Goal: Information Seeking & Learning: Understand process/instructions

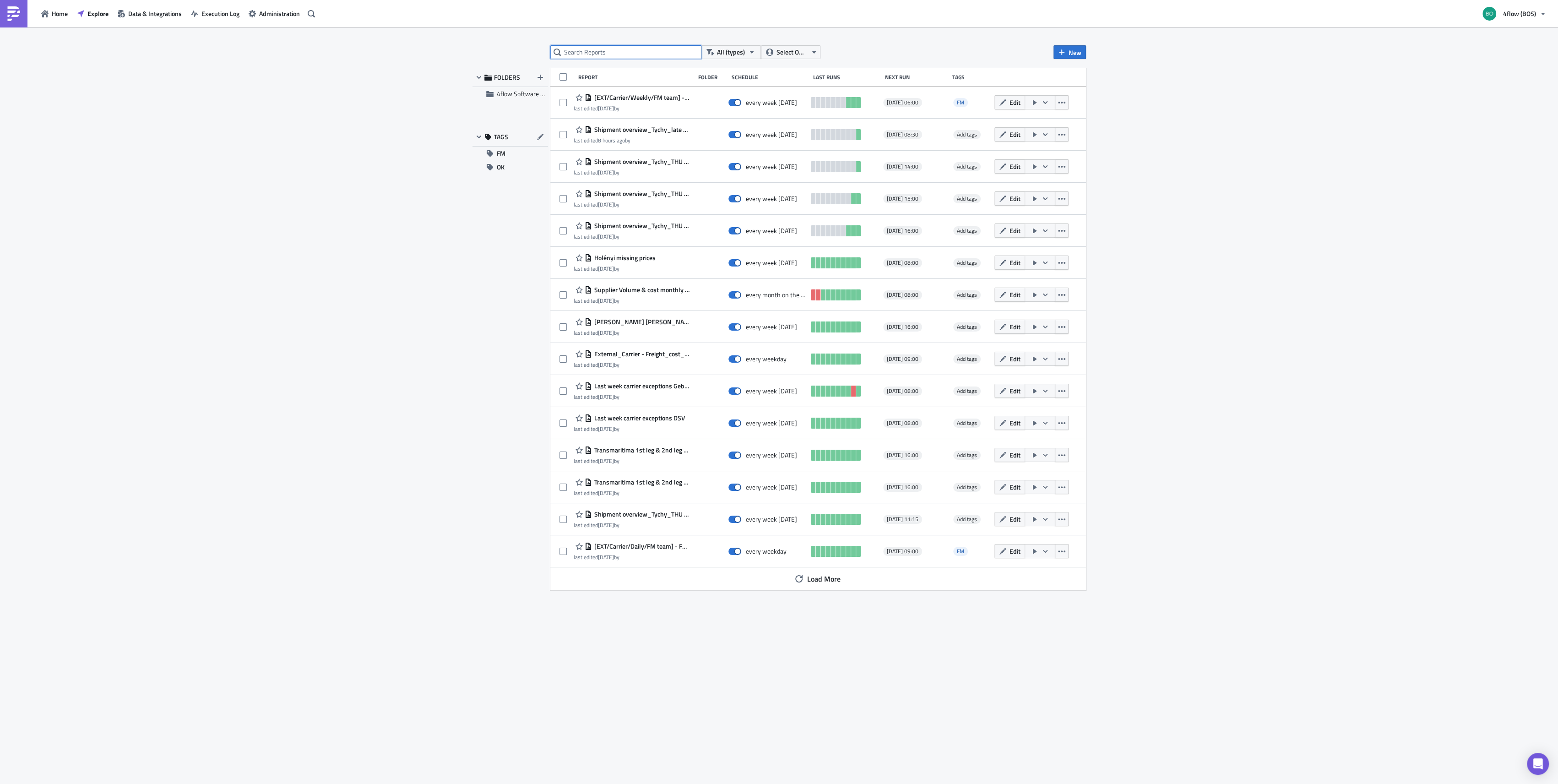
click at [619, 54] on input "text" at bounding box center [625, 52] width 151 height 14
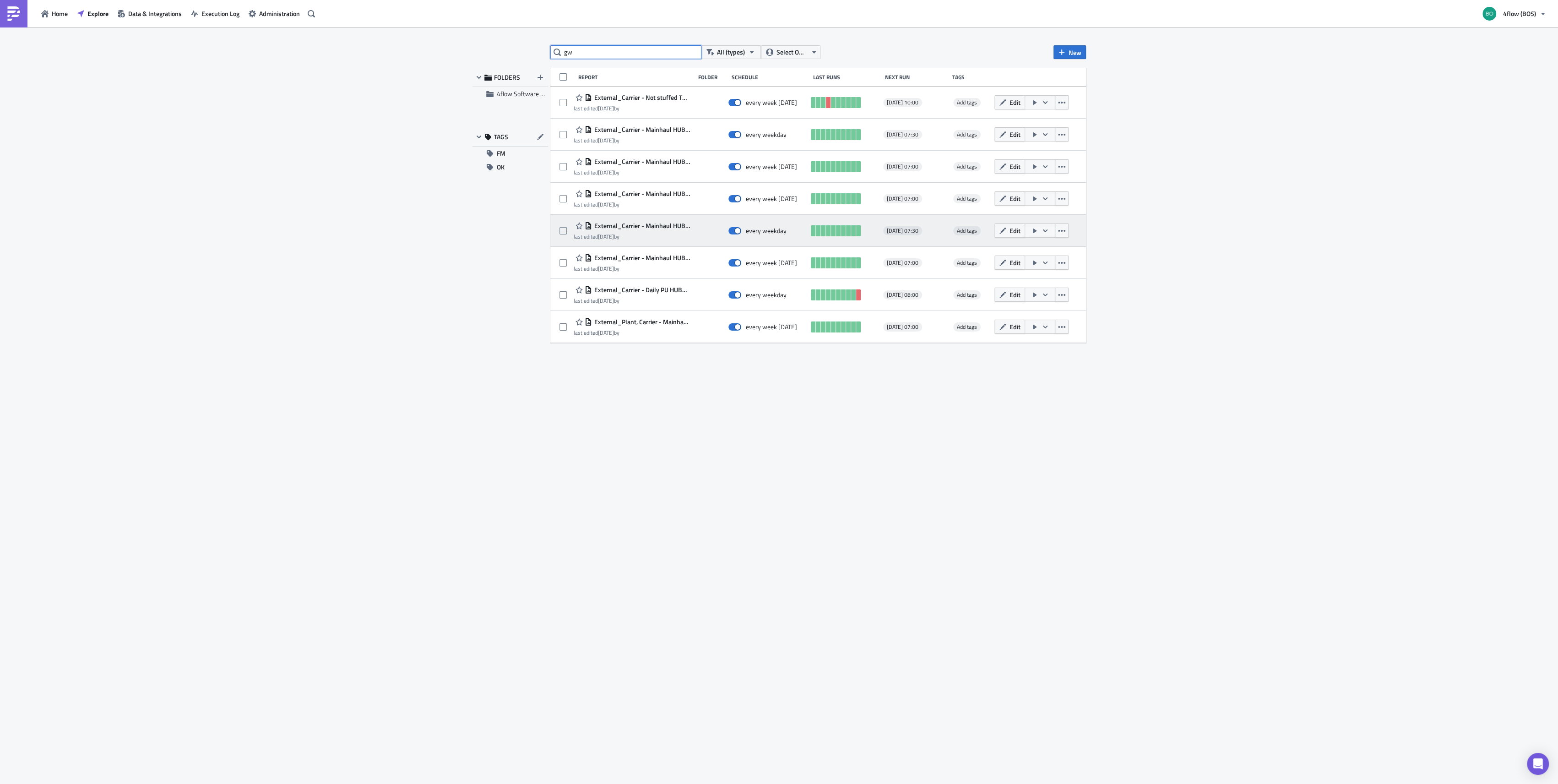
type input "gw"
click at [654, 227] on span "External_Carrier - Mainhaul HUB [PERSON_NAME] - Daily GW" at bounding box center [641, 226] width 98 height 8
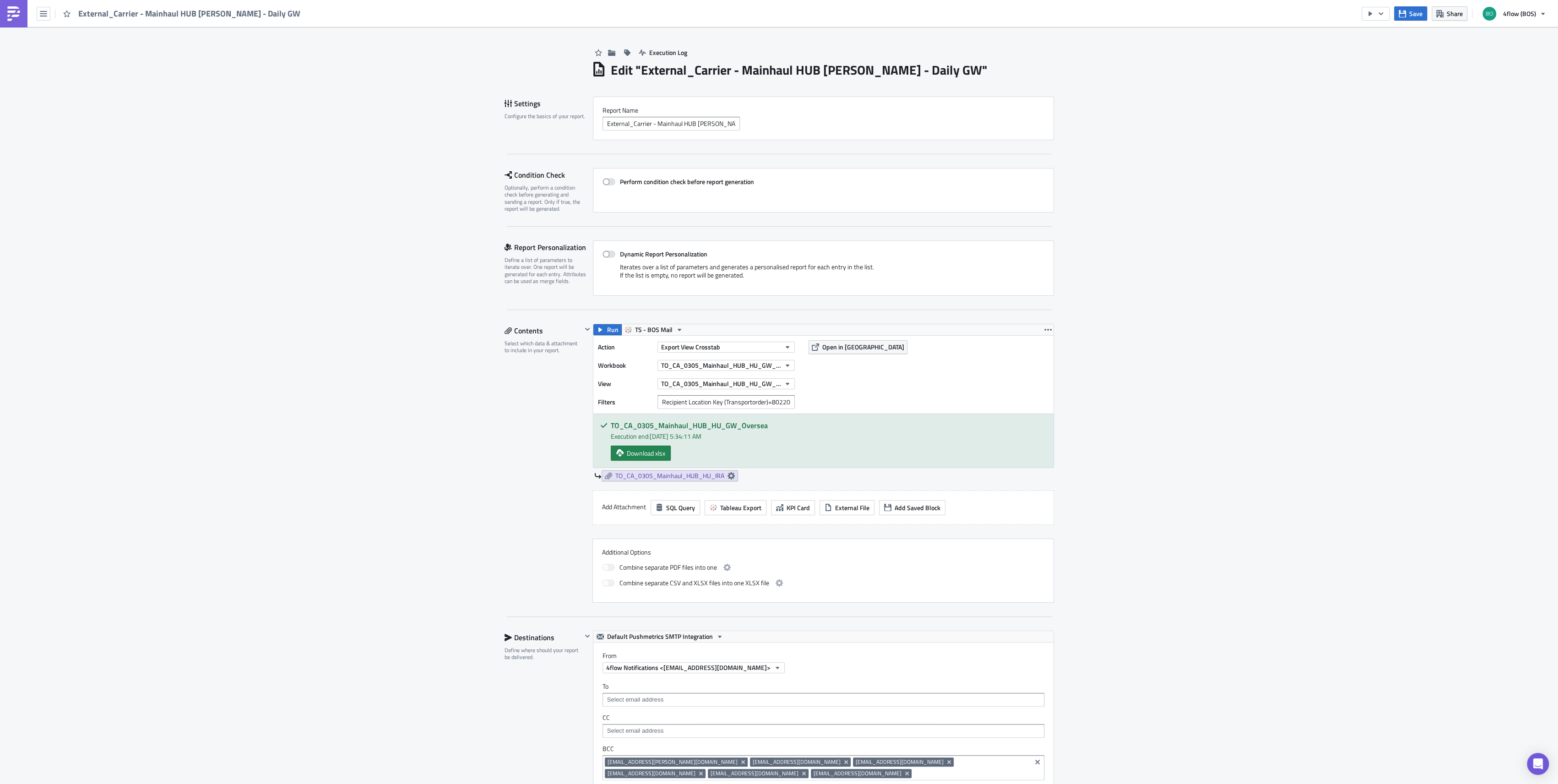
click at [861, 385] on div "Action Export View Crosstab Workbook TO_CA_0305_Mainhaul_HUB_HU_GW_Oversea View…" at bounding box center [823, 374] width 460 height 78
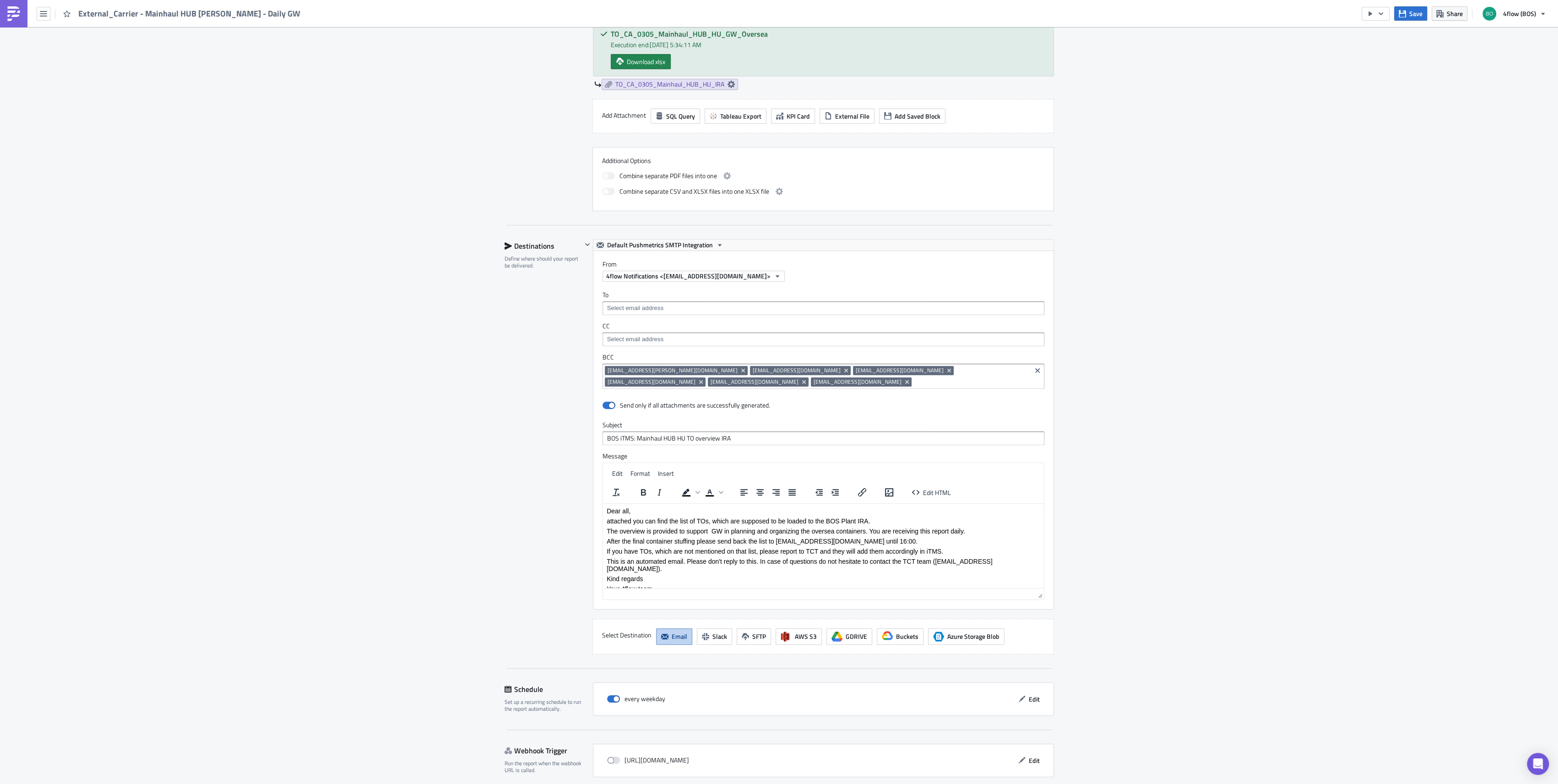
scroll to position [429, 0]
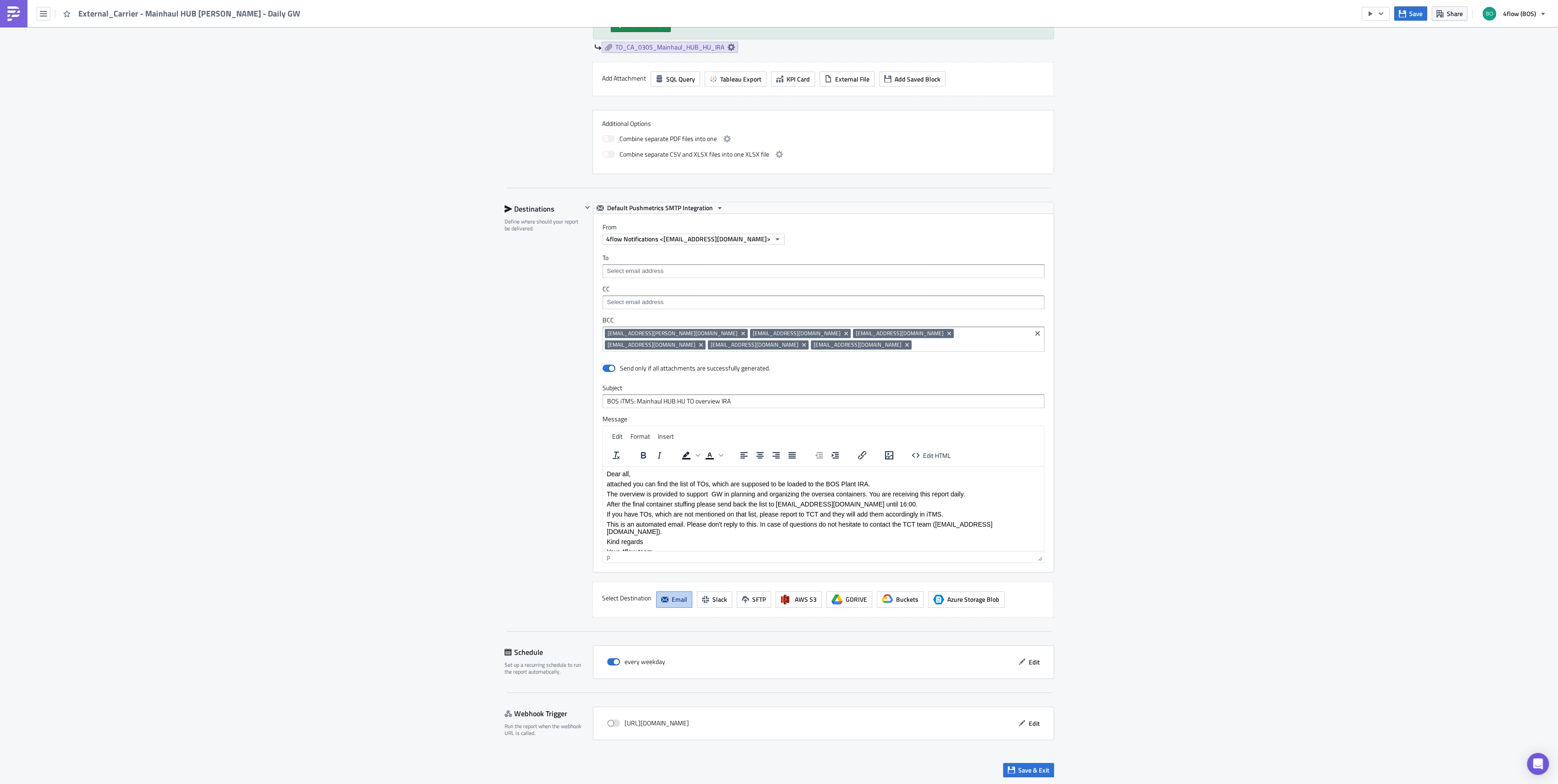
drag, startPoint x: 693, startPoint y: 484, endPoint x: 888, endPoint y: 485, distance: 195.0
click at [888, 485] on p "attached you can find the list of TOs, which are supposed to be loaded to the B…" at bounding box center [823, 483] width 433 height 7
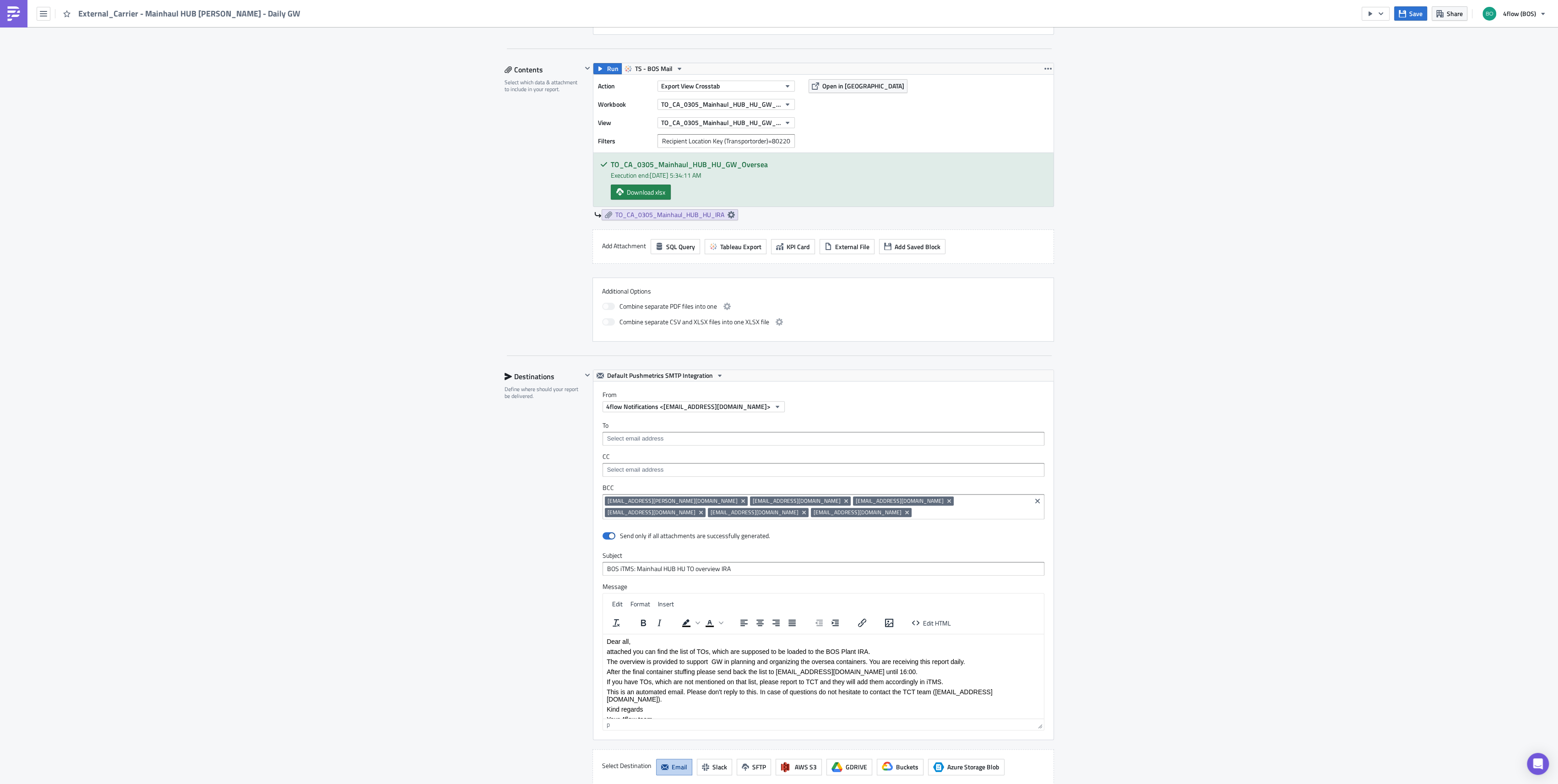
scroll to position [184, 0]
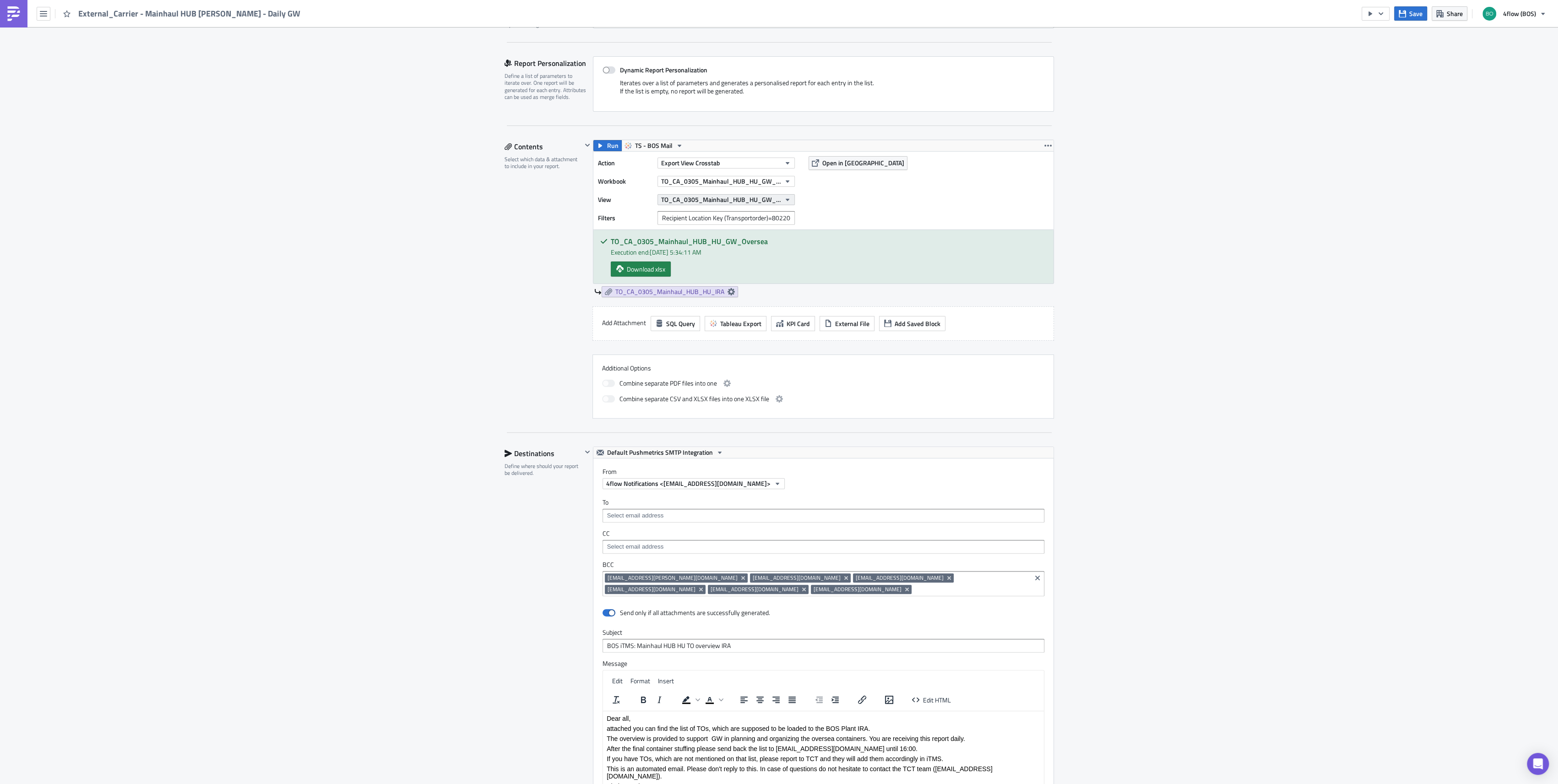
click at [701, 197] on span "TO_CA_0305_Mainhaul_HUB_HU_GW_Oversea" at bounding box center [721, 199] width 119 height 9
click at [863, 202] on div "Action Export View Crosstab Workbook TO_CA_0305_Mainhaul_HUB_HU_GW_Oversea View…" at bounding box center [823, 190] width 460 height 78
click at [693, 181] on span "TO_CA_0305_Mainhaul_HUB_HU_GW_Oversea" at bounding box center [721, 181] width 119 height 9
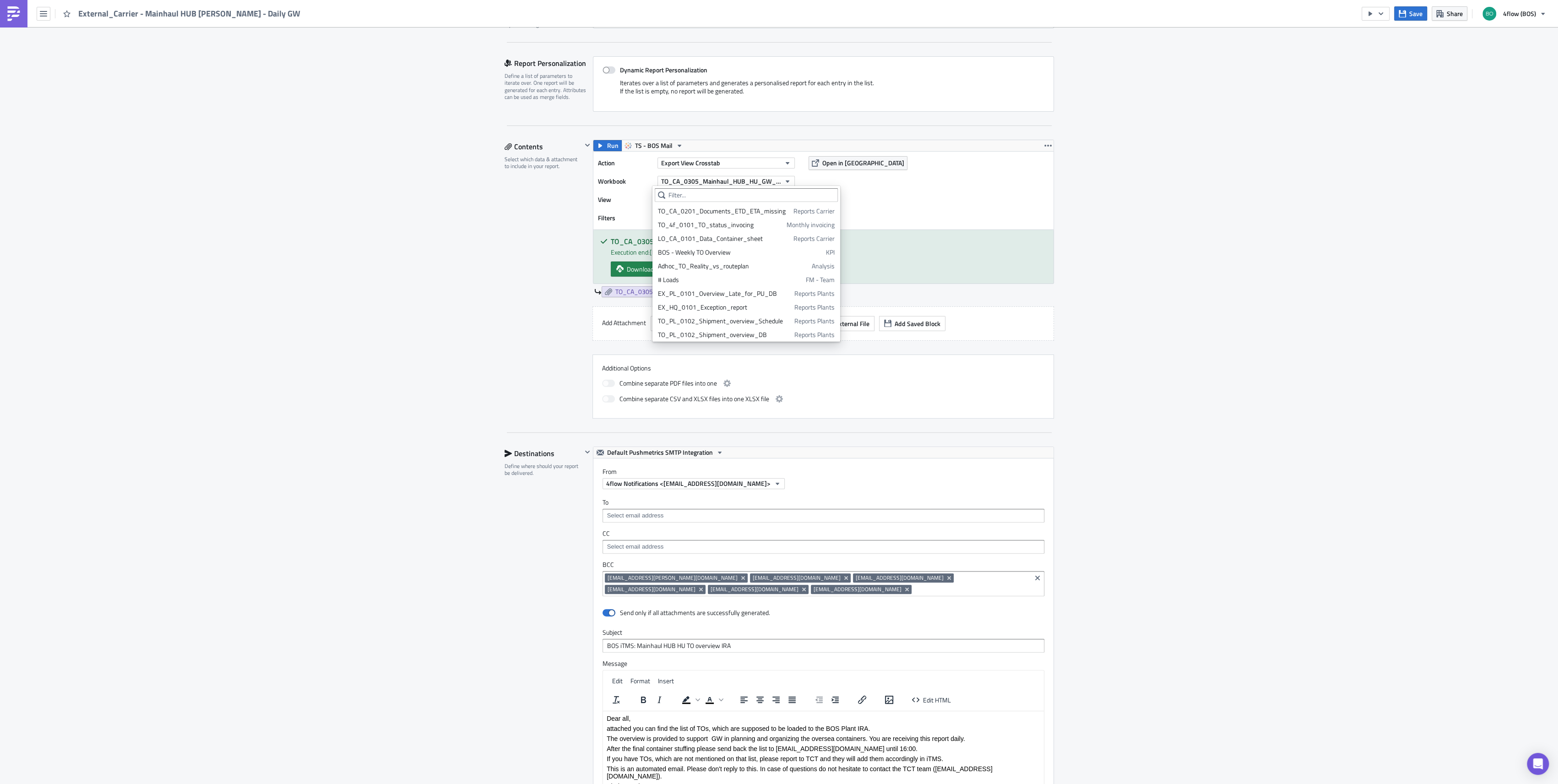
click at [899, 216] on div "Action Export View Crosstab Workbook TO_CA_0305_Mainhaul_HUB_HU_GW_Oversea View…" at bounding box center [823, 190] width 460 height 78
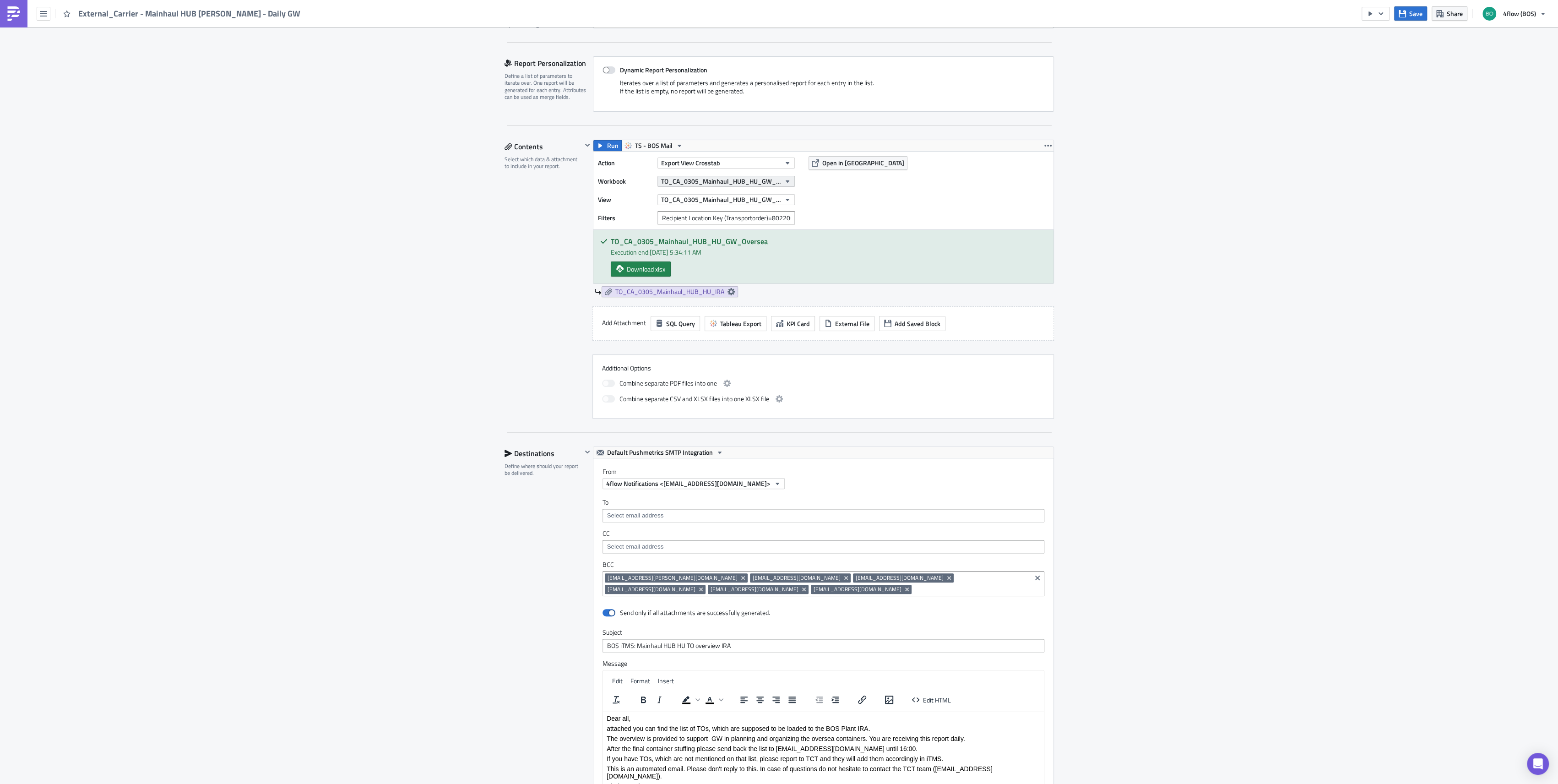
click at [716, 184] on span "TO_CA_0305_Mainhaul_HUB_HU_GW_Oversea" at bounding box center [721, 181] width 119 height 9
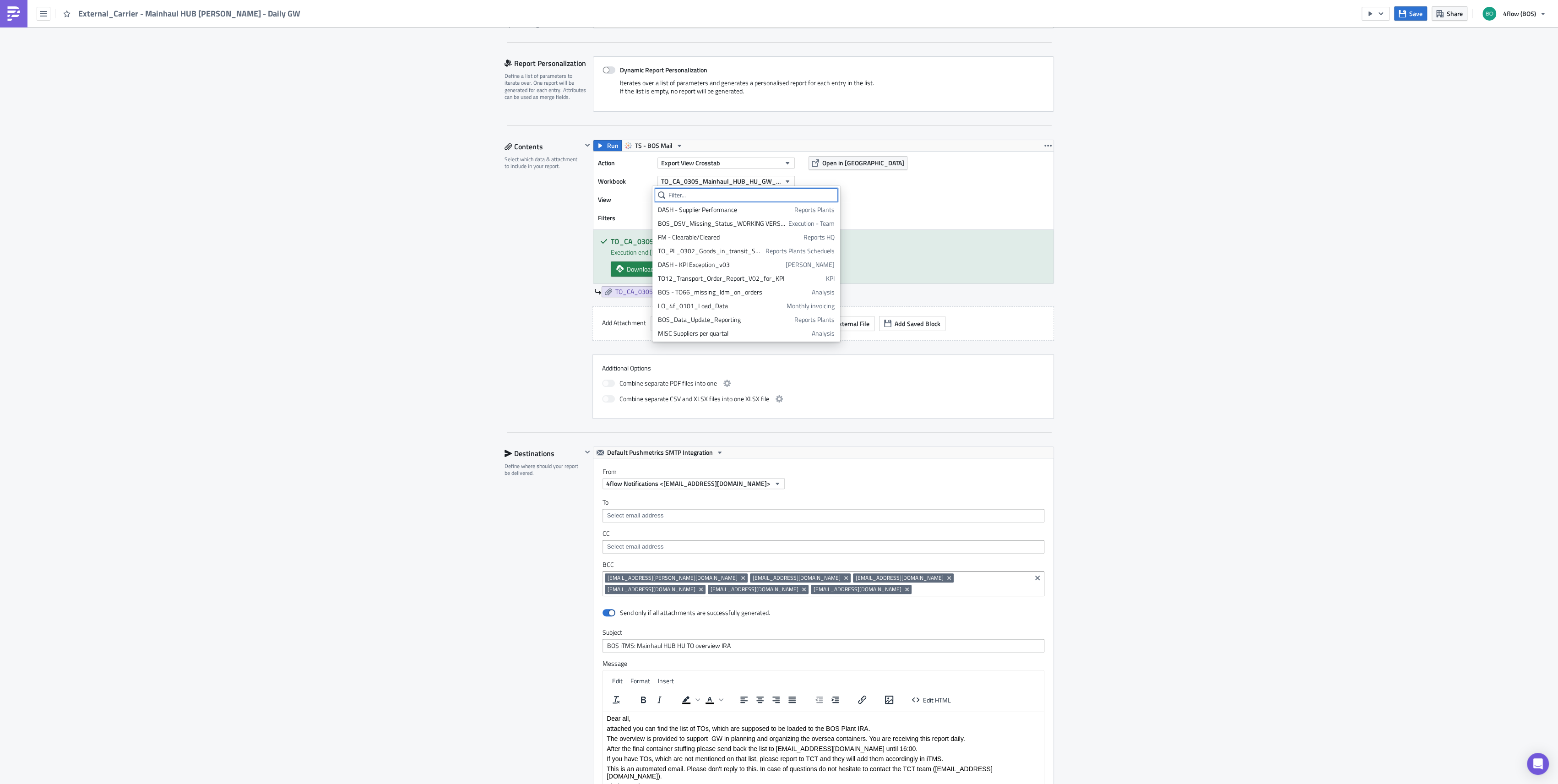
scroll to position [1238, 0]
click at [941, 205] on div "Action Export View Crosstab Workbook TO_CA_0305_Mainhaul_HUB_HU_GW_Oversea View…" at bounding box center [823, 190] width 460 height 78
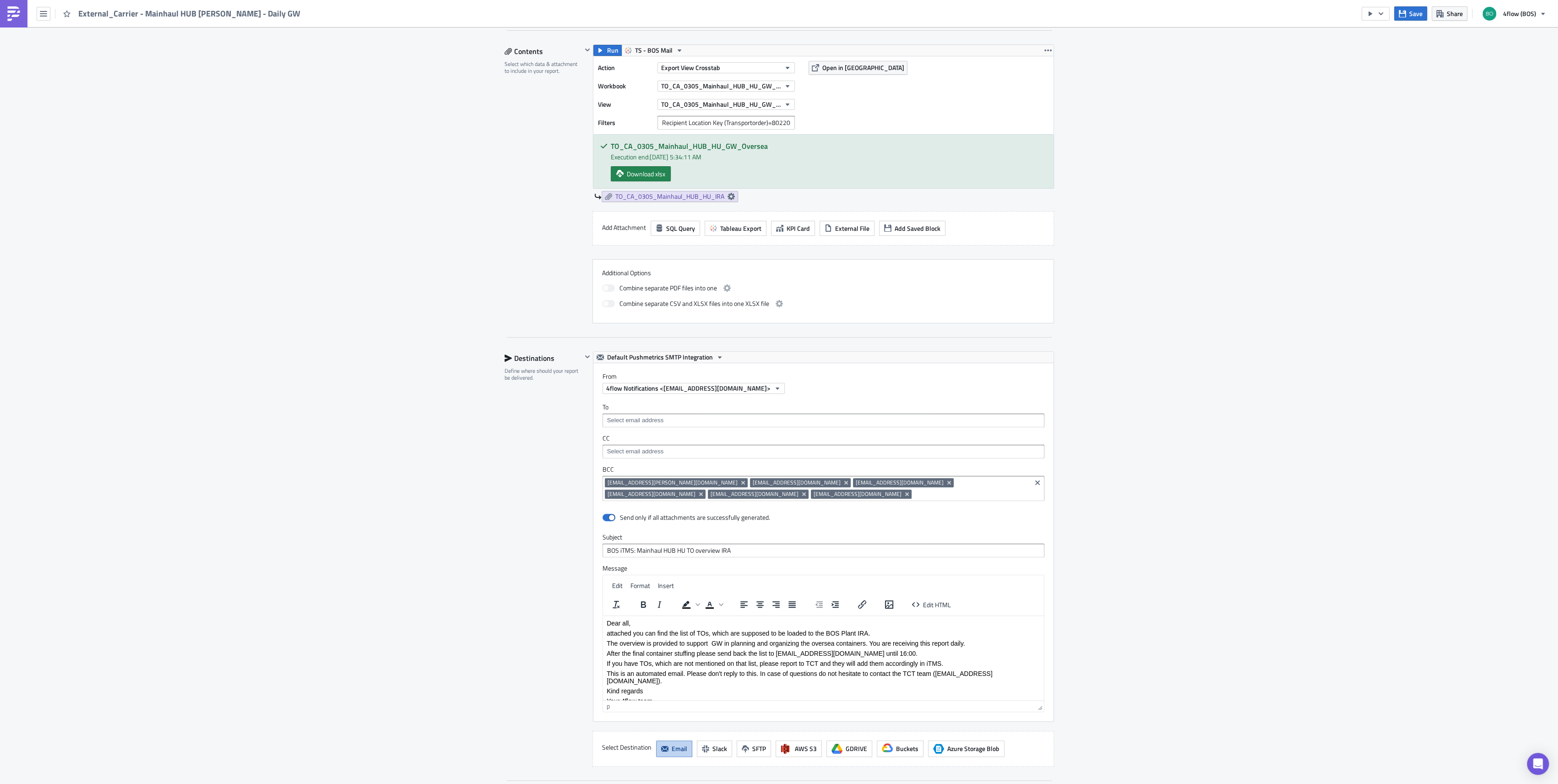
scroll to position [367, 0]
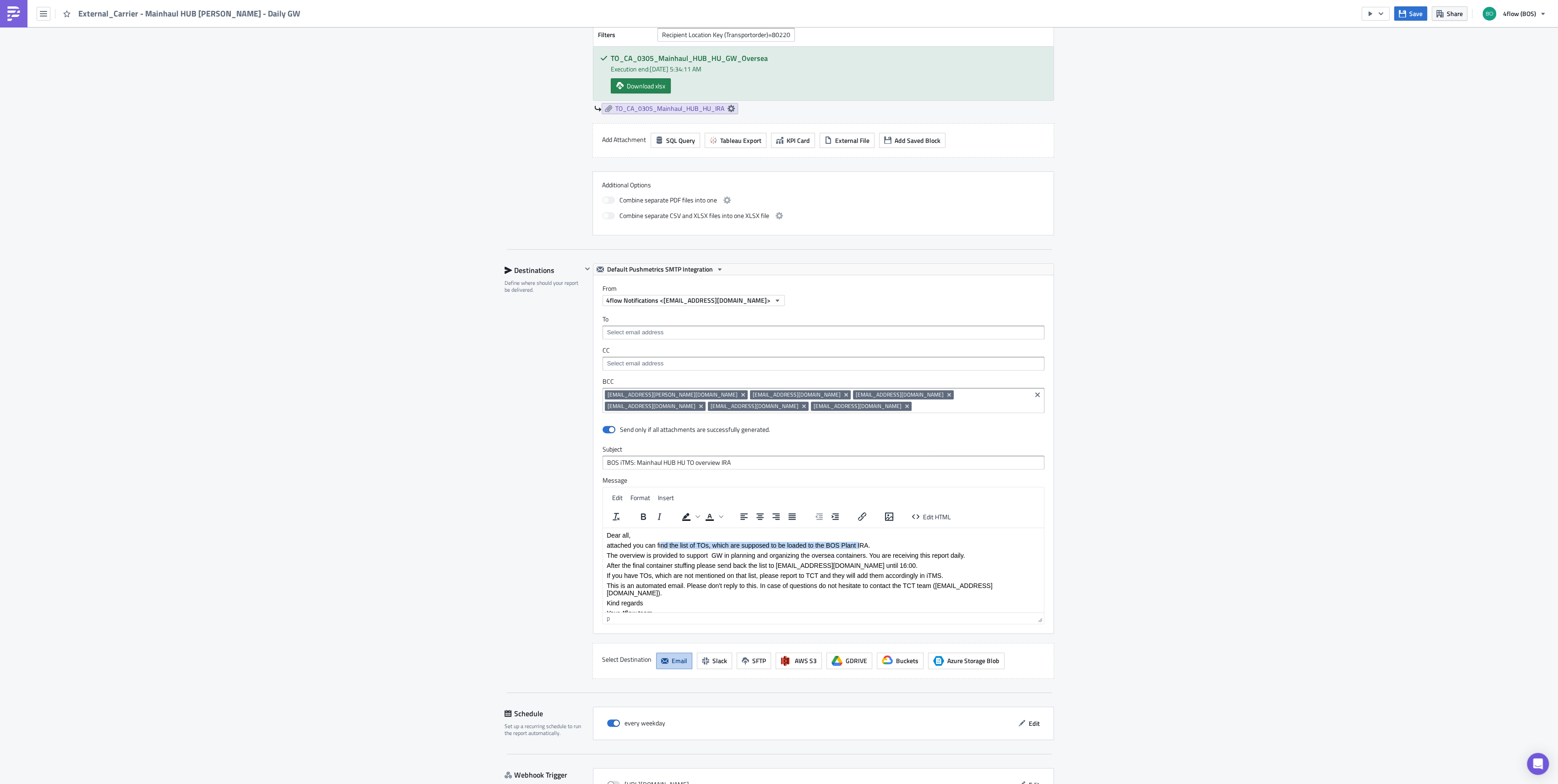
drag, startPoint x: 659, startPoint y: 546, endPoint x: 861, endPoint y: 546, distance: 202.0
click at [861, 546] on p "attached you can find the list of TOs, which are supposed to be loaded to the B…" at bounding box center [823, 545] width 433 height 7
drag, startPoint x: 721, startPoint y: 546, endPoint x: 915, endPoint y: 543, distance: 194.0
click at [915, 543] on p "attached you can find the list of TOs, which are supposed to be loaded to the B…" at bounding box center [823, 545] width 433 height 7
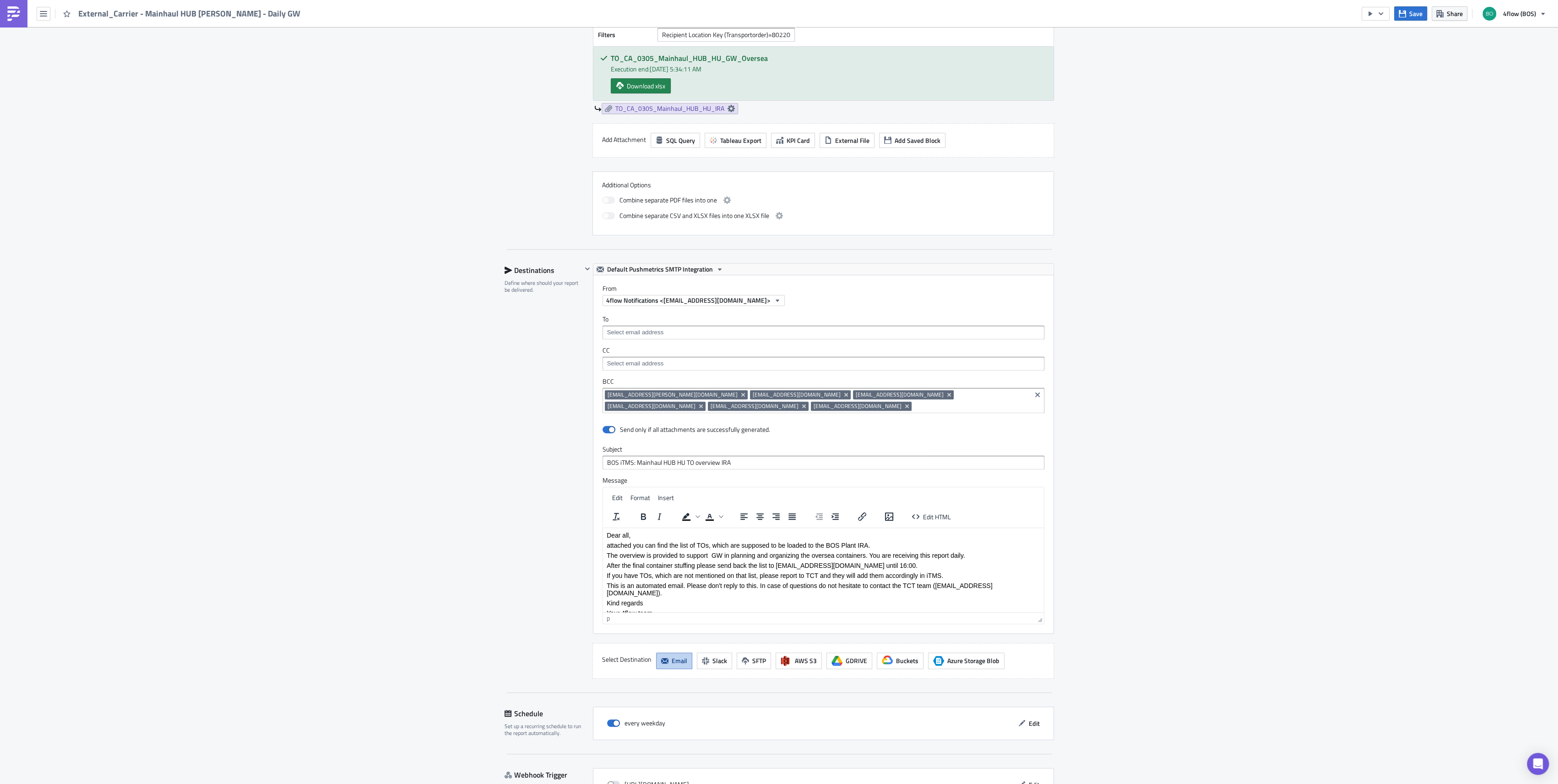
click at [915, 543] on p "attached you can find the list of TOs, which are supposed to be loaded to the B…" at bounding box center [823, 545] width 433 height 7
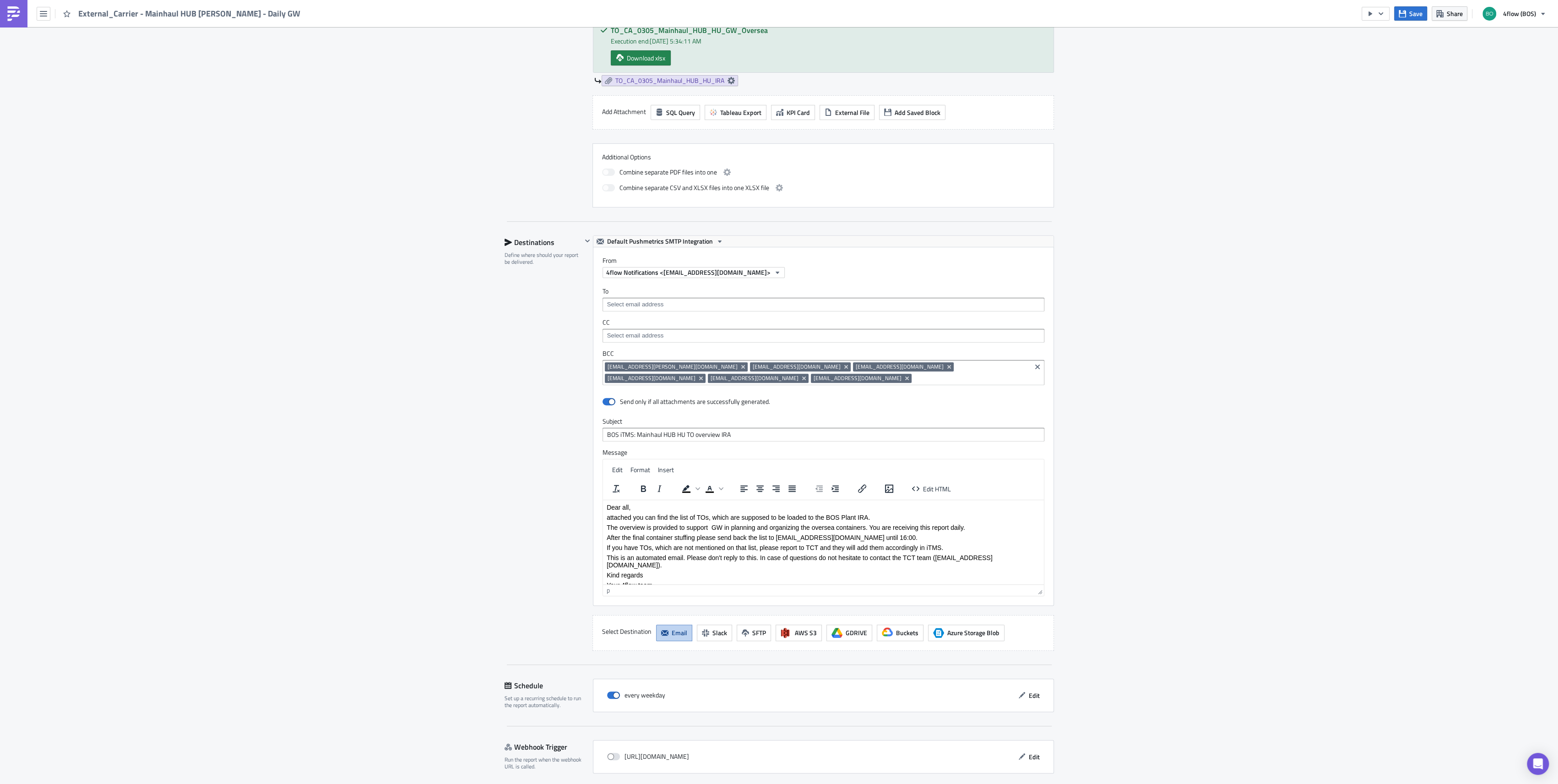
scroll to position [429, 0]
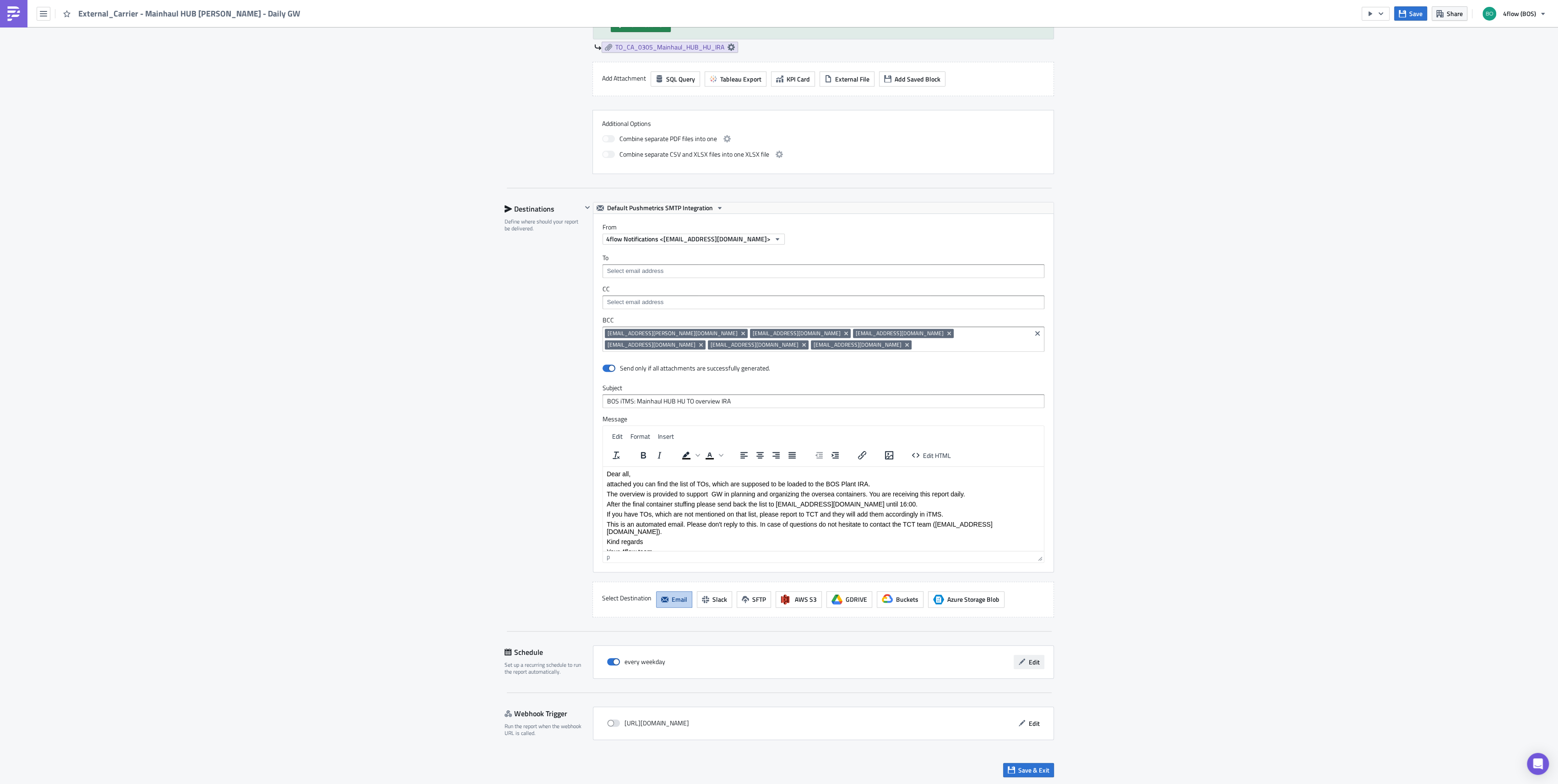
click at [1029, 663] on span "Edit" at bounding box center [1034, 662] width 11 height 9
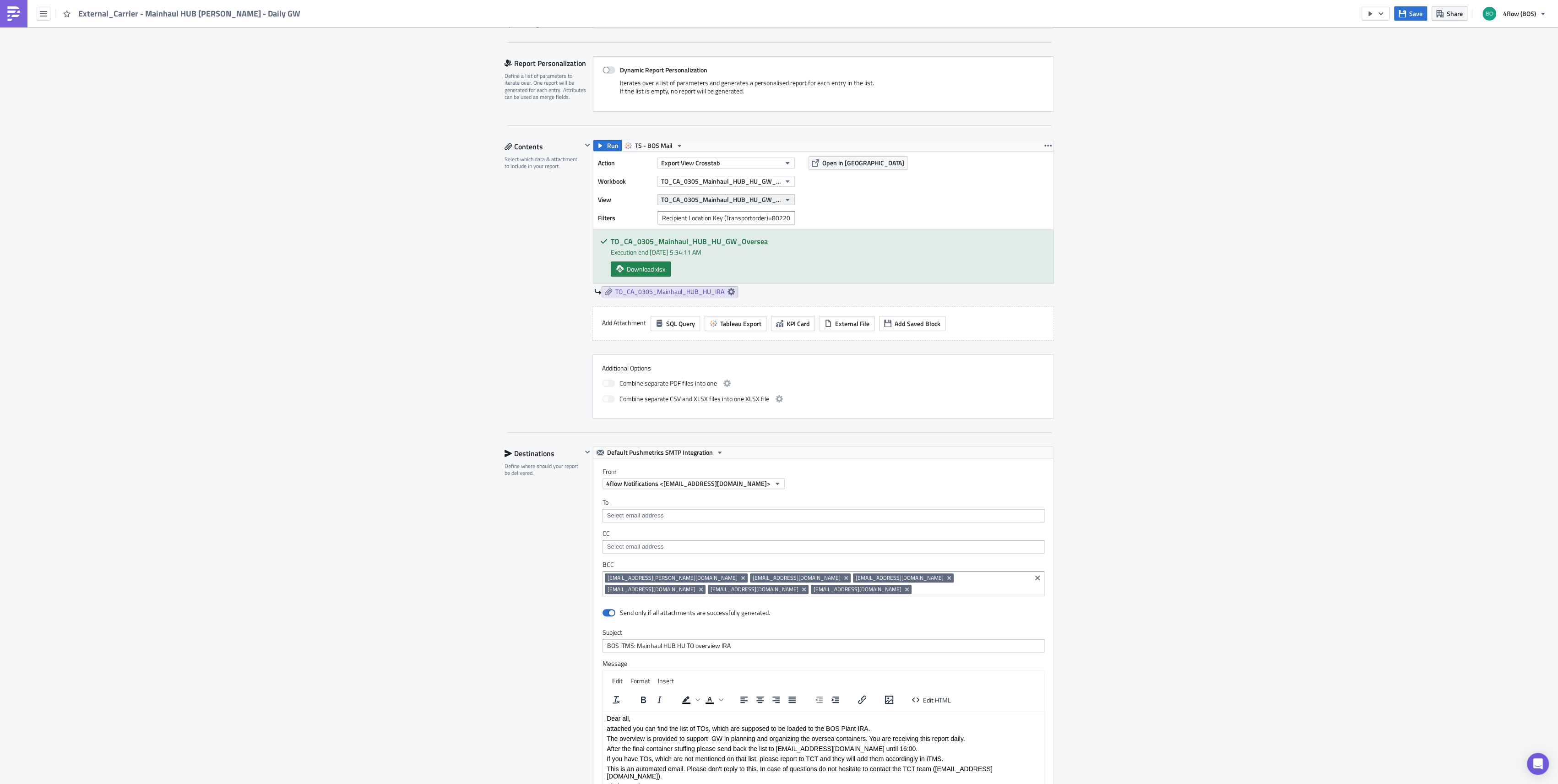
click at [674, 197] on span "TO_CA_0305_Mainhaul_HUB_HU_GW_Oversea" at bounding box center [721, 199] width 119 height 9
click at [1287, 154] on div "Execution Log Edit " External_Carrier - Mainhaul HUB [PERSON_NAME] - Daily GW "…" at bounding box center [779, 436] width 1558 height 1188
click at [87, 16] on span "External_Carrier - Mainhaul HUB [PERSON_NAME] - Daily GW" at bounding box center [189, 14] width 223 height 11
click at [33, 14] on div "External_Carrier - Mainhaul HUB [PERSON_NAME] - Daily GW" at bounding box center [153, 14] width 306 height 27
click at [37, 15] on button "button" at bounding box center [43, 14] width 14 height 14
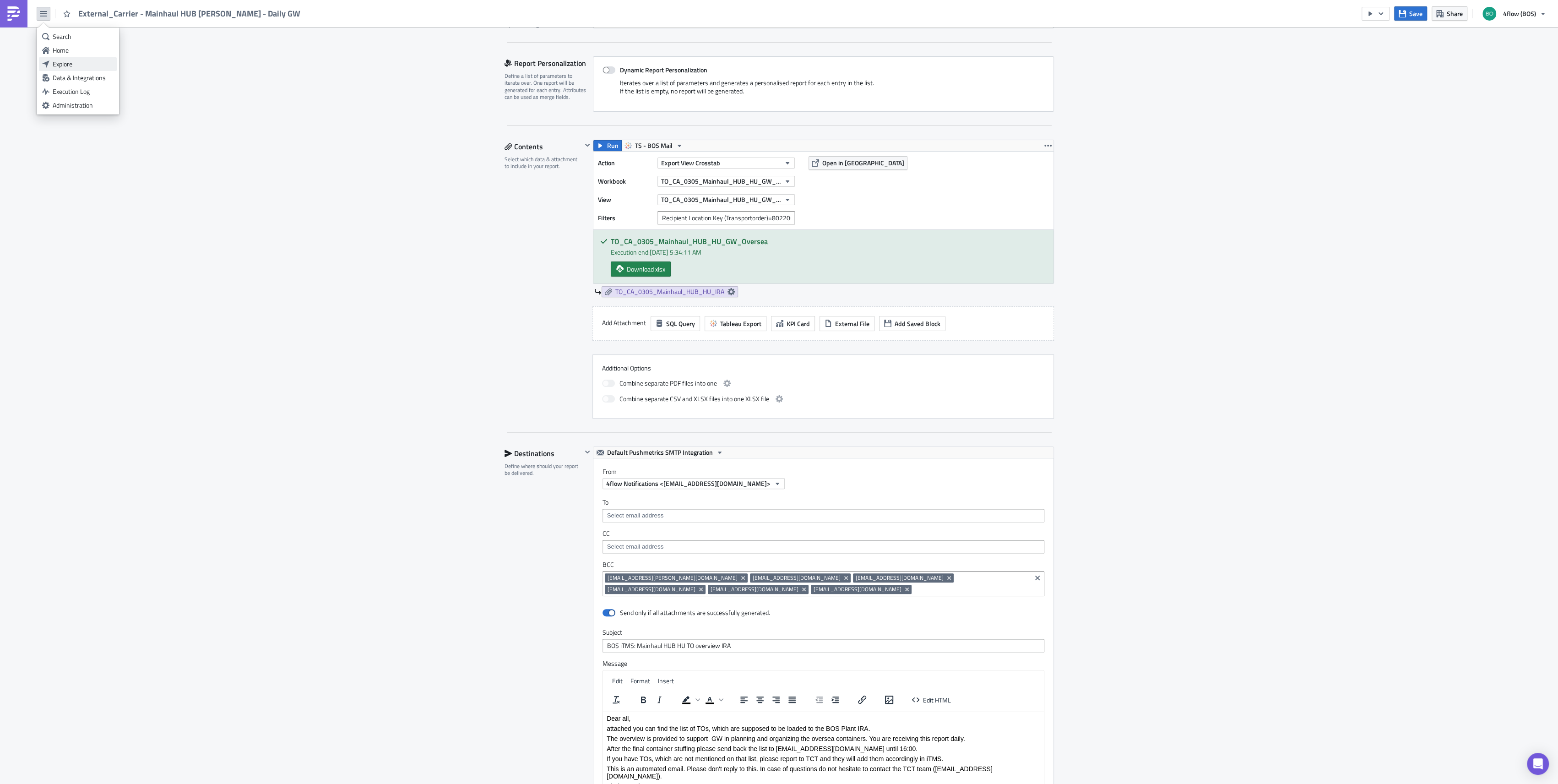
click at [56, 60] on div "Explore" at bounding box center [83, 64] width 61 height 9
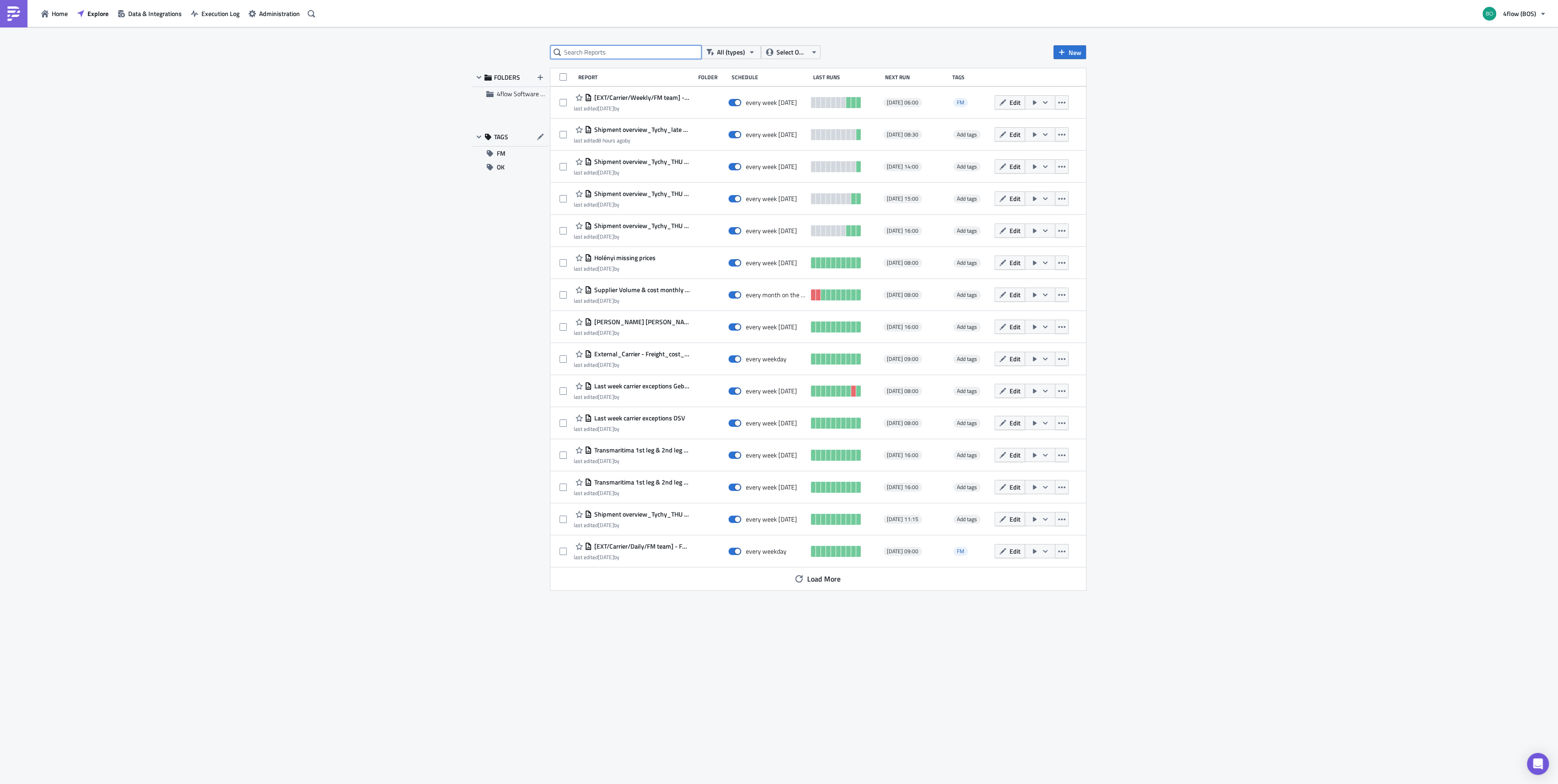
click at [604, 49] on input "text" at bounding box center [625, 52] width 151 height 14
type input "ira"
click at [319, 106] on div "ira All (types) Select Owner New FOLDERS 4flow Software KAM TAGS FM OK Report F…" at bounding box center [779, 406] width 1558 height 758
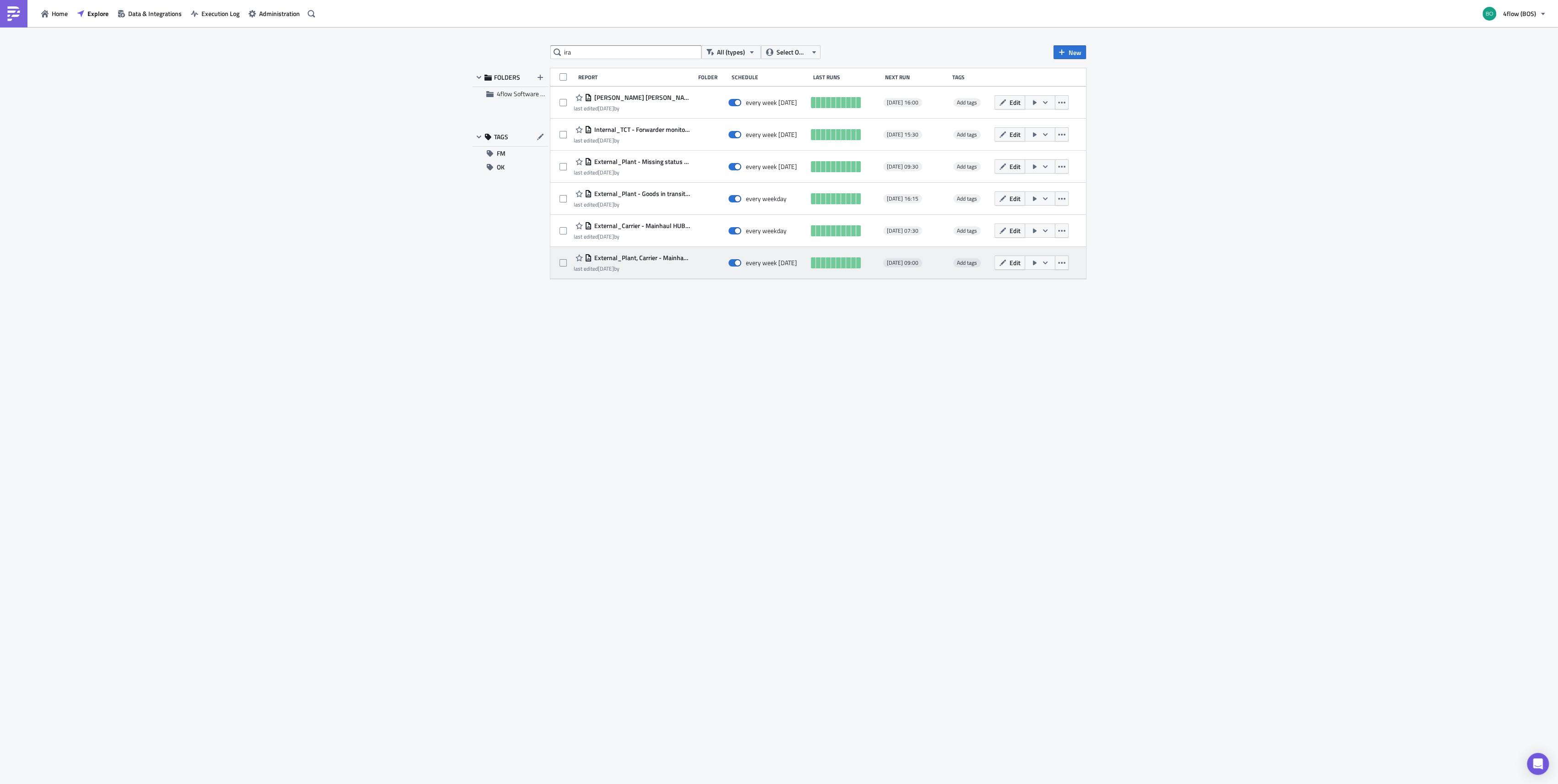
click at [671, 256] on span "External_Plant, Carrier - Mainhaul_HUB_DE - IRA - PU Friday" at bounding box center [641, 258] width 98 height 8
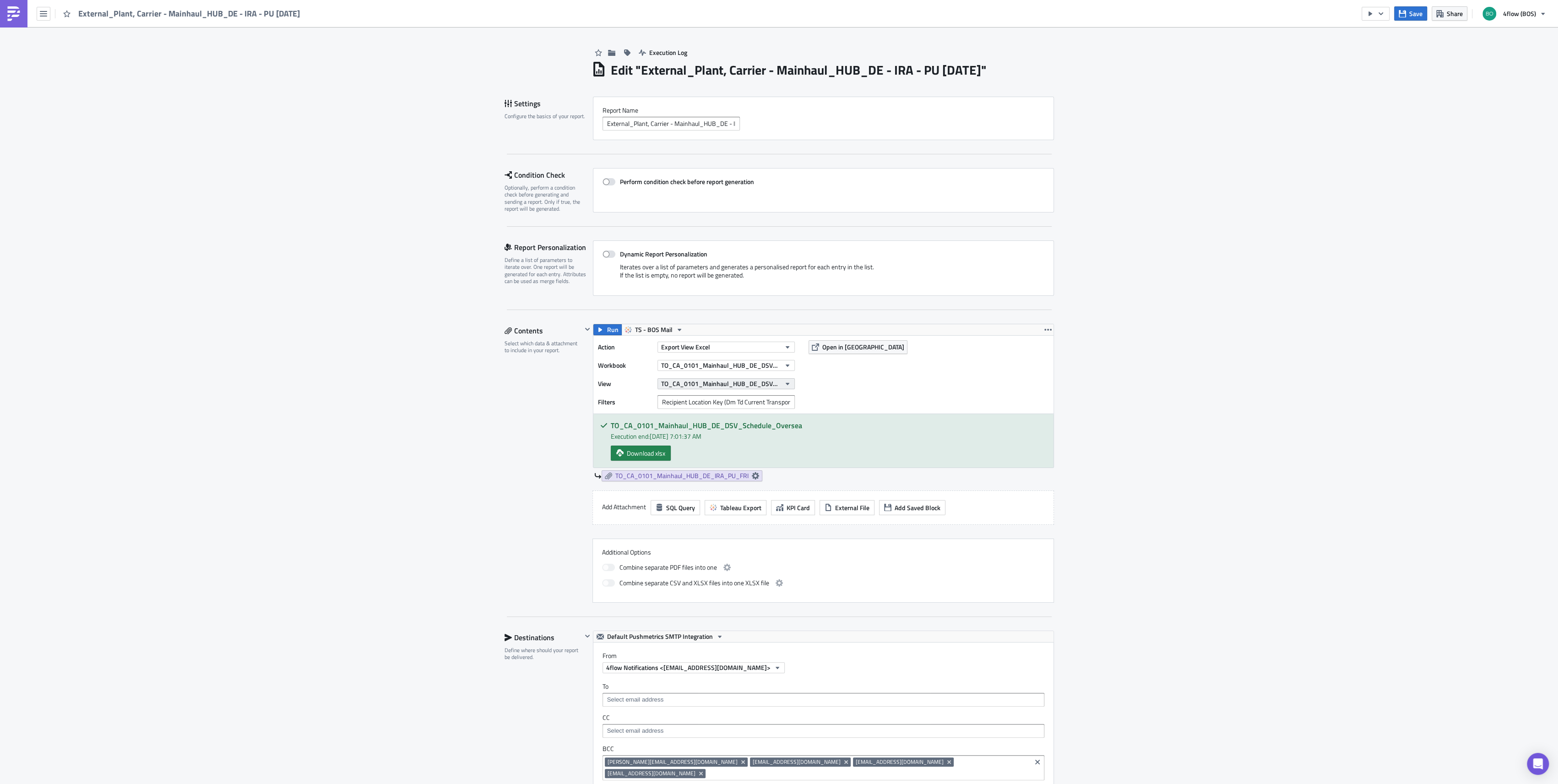
click at [743, 387] on span "TO_CA_0101_Mainhaul_HUB_DE_DSV_Schedule_Oversea" at bounding box center [721, 383] width 119 height 9
click at [1123, 422] on div "Execution Log Edit " External_Plant, Carrier - Mainhaul_HUB_DE - IRA - PU Frida…" at bounding box center [779, 621] width 1558 height 1188
drag, startPoint x: 704, startPoint y: 403, endPoint x: 789, endPoint y: 412, distance: 85.5
click at [789, 412] on div "Action Export View Excel Workbook TO_CA_0101_Mainhaul_HUB_DE_DSV_Schedule_Overs…" at bounding box center [823, 374] width 460 height 78
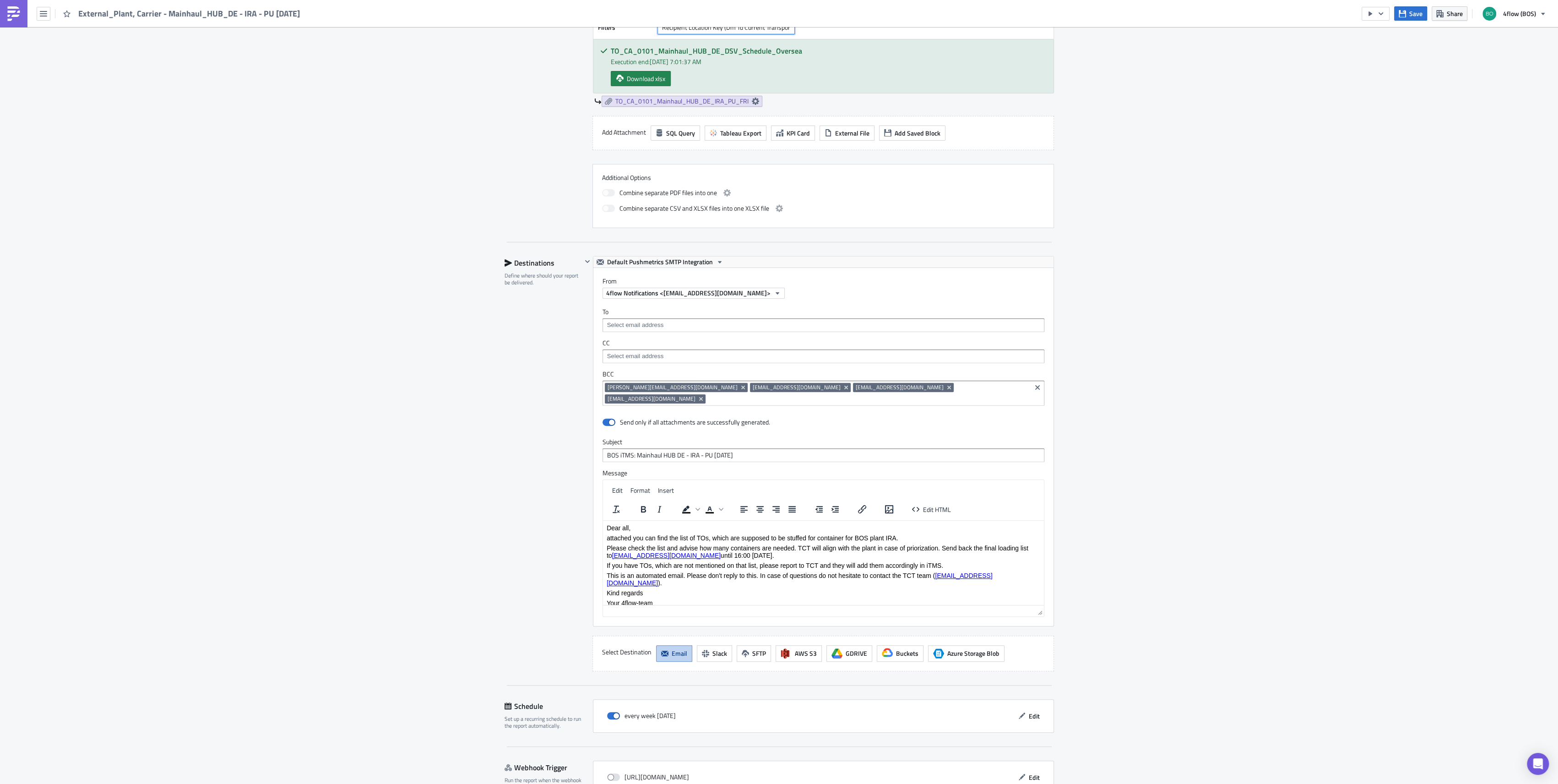
scroll to position [417, 0]
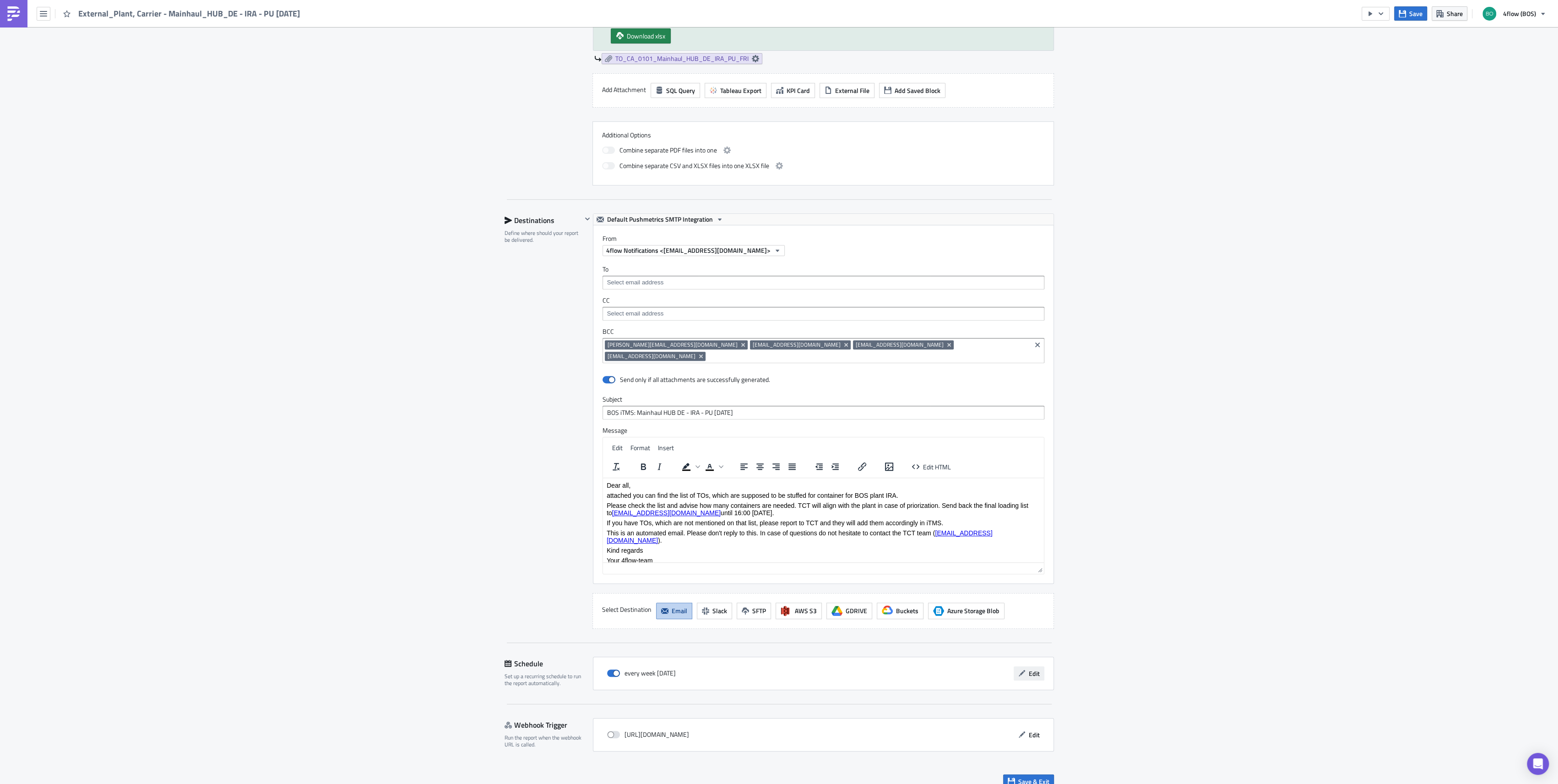
click at [1020, 666] on button "Edit" at bounding box center [1028, 673] width 31 height 14
drag, startPoint x: 606, startPoint y: 495, endPoint x: 905, endPoint y: 498, distance: 299.0
click at [905, 498] on p "attached you can find the list of TOs, which are supposed to be stuffed for con…" at bounding box center [823, 494] width 433 height 7
click at [902, 498] on p "attached you can find the list of TOs, which are supposed to be stuffed for con…" at bounding box center [823, 494] width 433 height 7
drag, startPoint x: 753, startPoint y: 494, endPoint x: 905, endPoint y: 497, distance: 152.0
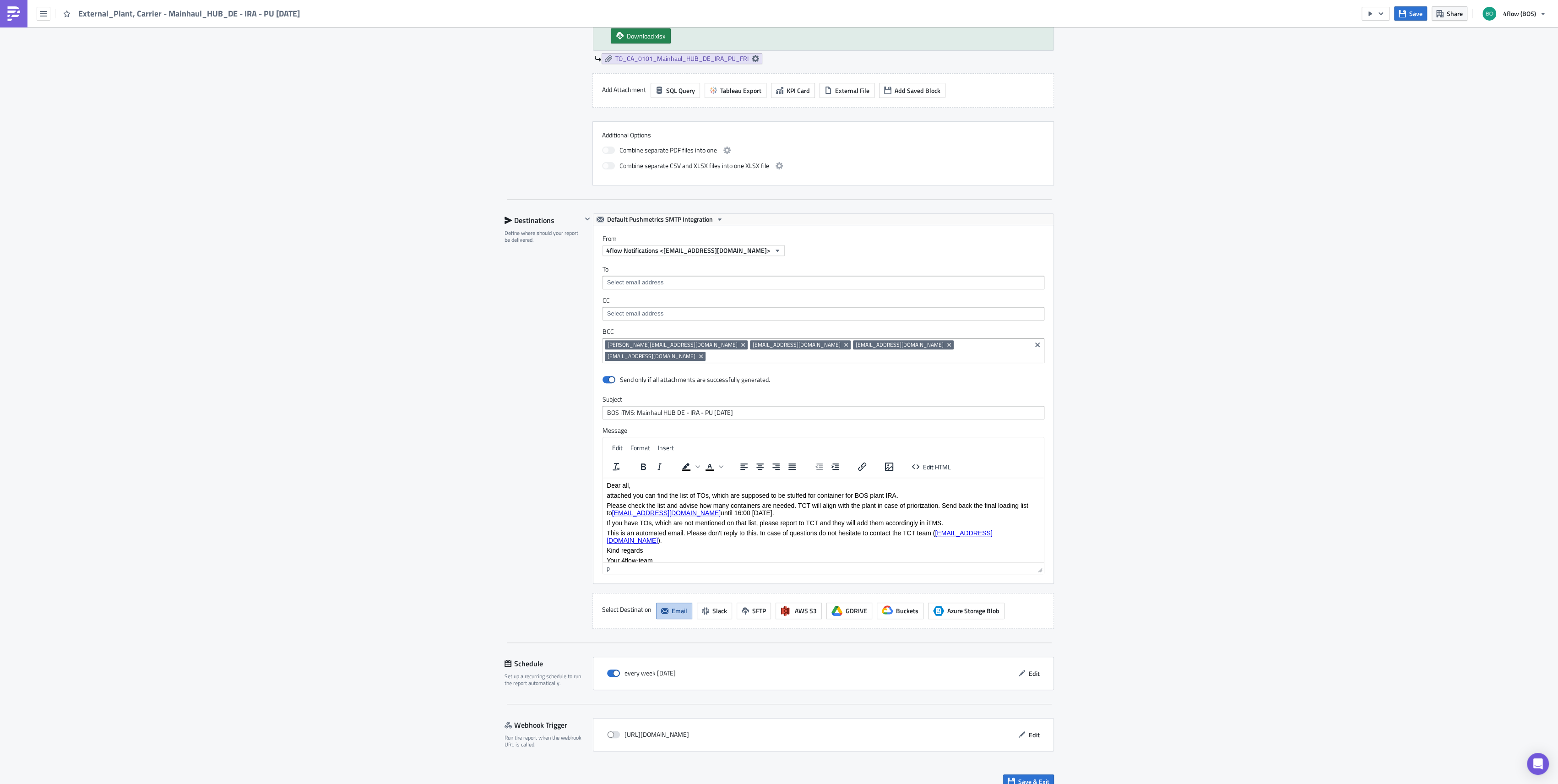
click at [905, 497] on p "attached you can find the list of TOs, which are supposed to be stuffed for con…" at bounding box center [823, 494] width 433 height 7
click at [905, 497] on p "attached you can find the list of TOs, which are supposed to be stuffed for con…" at bounding box center [823, 494] width 433 height 7
drag, startPoint x: 661, startPoint y: 503, endPoint x: 884, endPoint y: 512, distance: 223.2
click at [884, 512] on p "Please check the list and advise how many containers are needed. TCT will align…" at bounding box center [823, 509] width 433 height 15
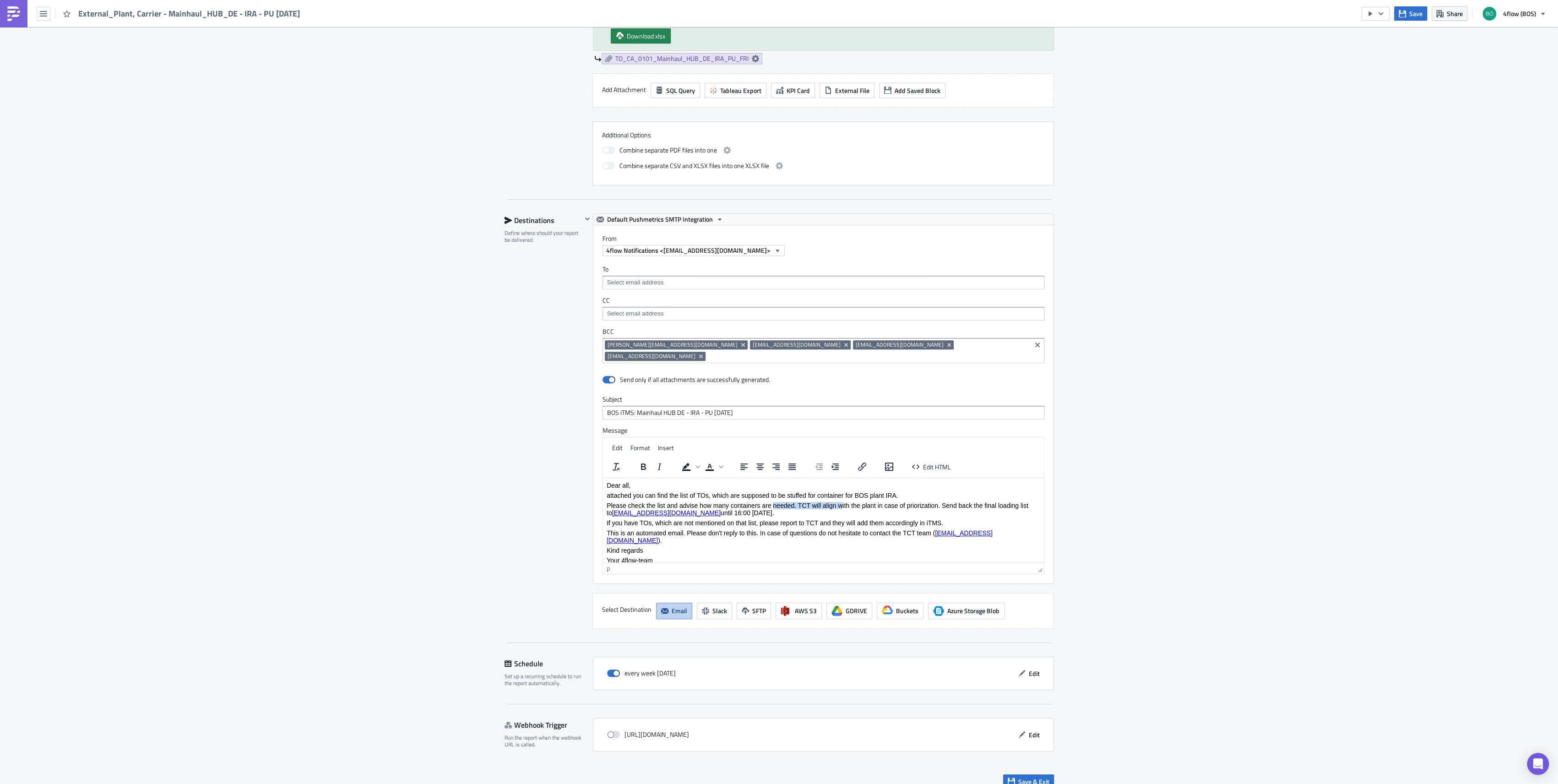
drag, startPoint x: 771, startPoint y: 502, endPoint x: 844, endPoint y: 506, distance: 73.1
click at [844, 506] on p "Please check the list and advise how many containers are needed. TCT will align…" at bounding box center [823, 509] width 433 height 15
drag, startPoint x: 844, startPoint y: 506, endPoint x: 838, endPoint y: 515, distance: 10.8
click at [844, 507] on p "Please check the list and advise how many containers are needed. TCT will align…" at bounding box center [823, 509] width 433 height 15
drag, startPoint x: 795, startPoint y: 508, endPoint x: 1043, endPoint y: 520, distance: 248.3
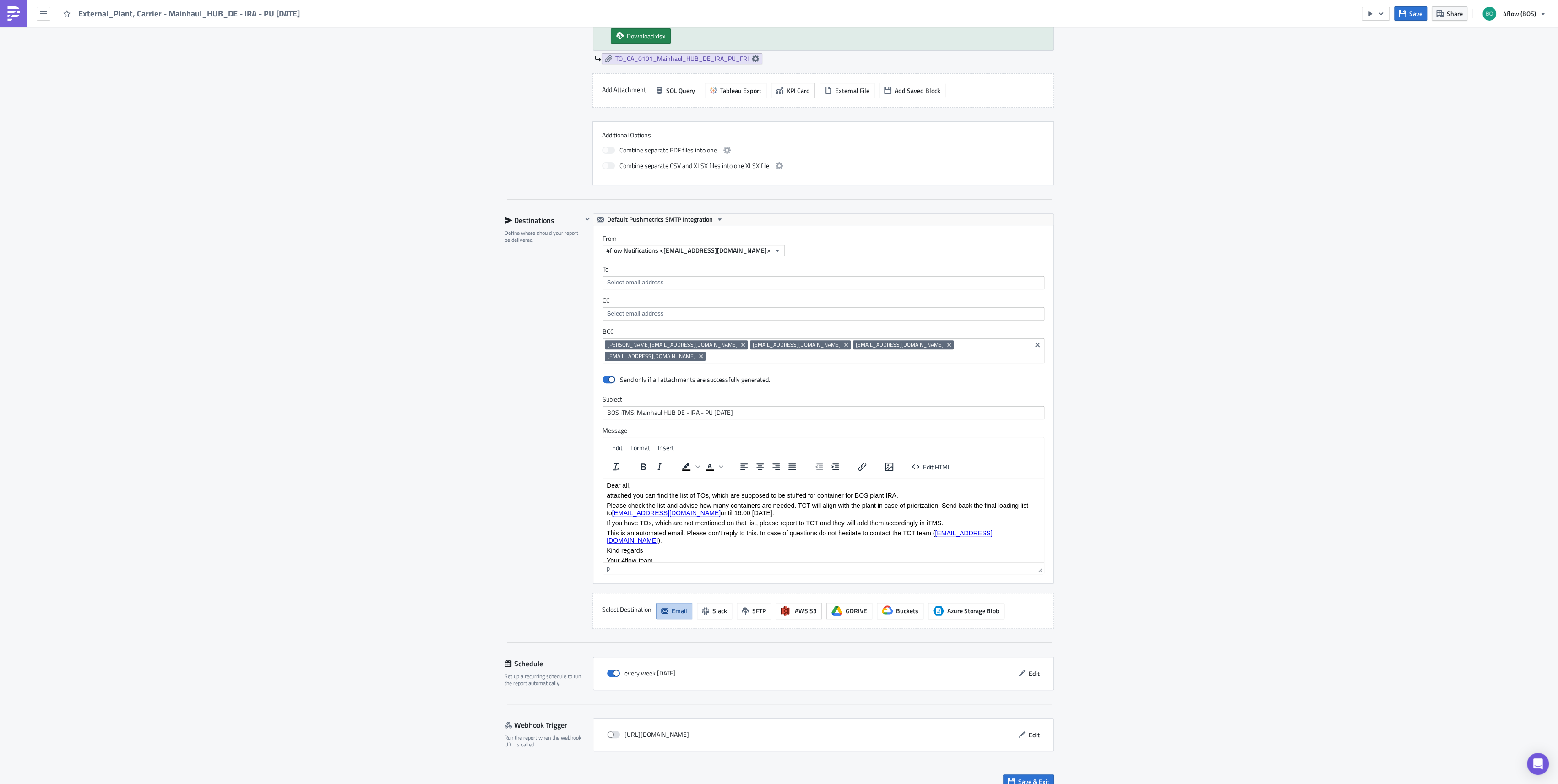
click at [1043, 520] on html "Dear all, attached you can find the list of TOs, which are supposed to be stuff…" at bounding box center [823, 522] width 441 height 90
click at [806, 522] on p "If you have TOs, which are not mentioned on that list, please report to TCT and…" at bounding box center [823, 522] width 433 height 7
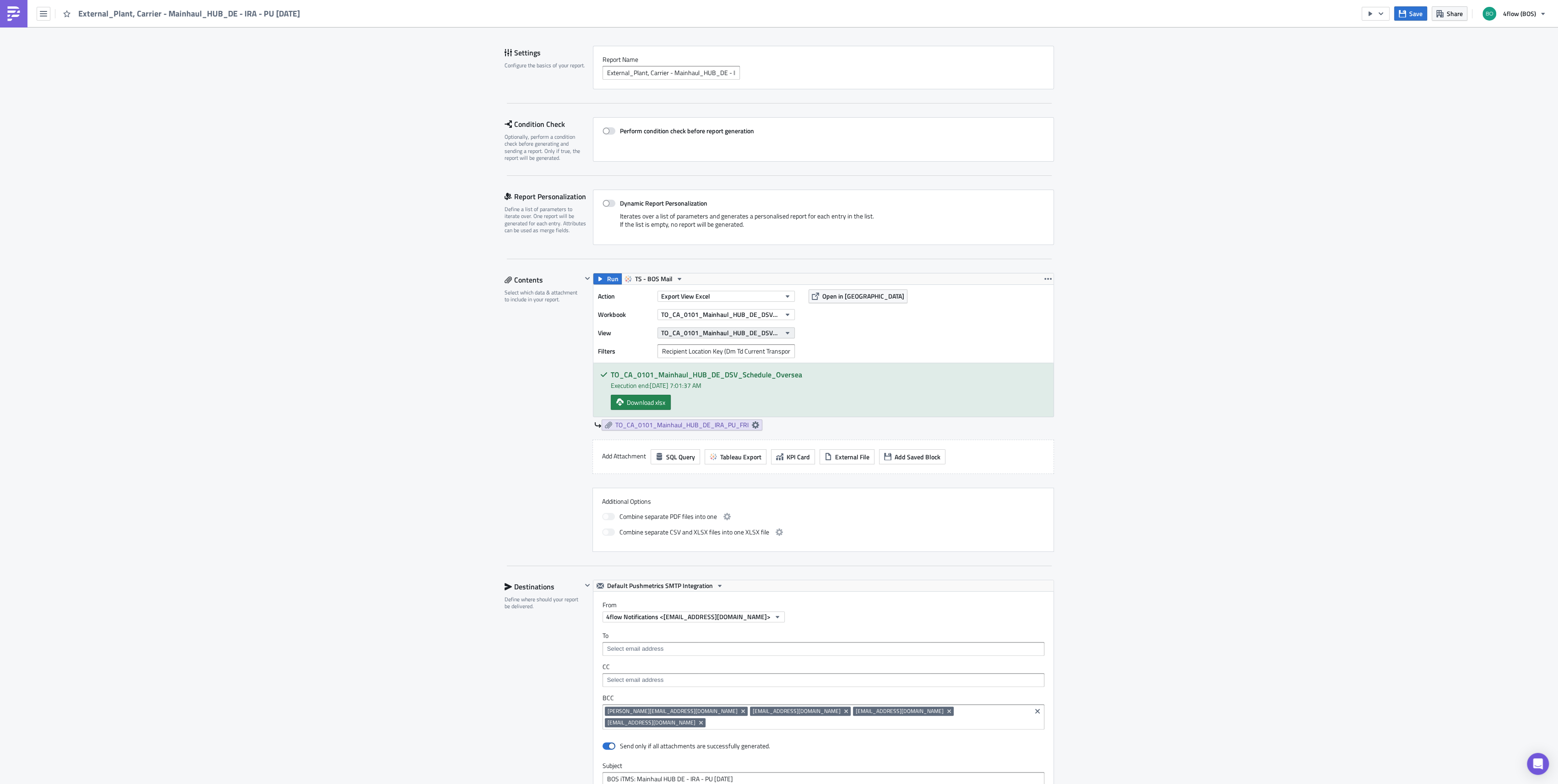
scroll to position [0, 0]
